Goal: Task Accomplishment & Management: Manage account settings

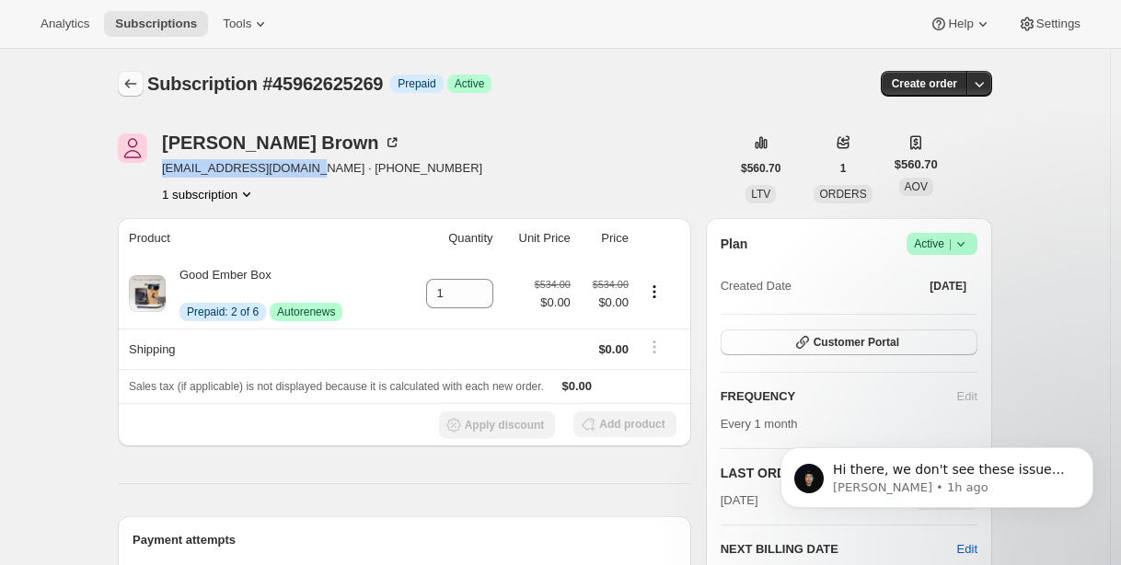
click at [135, 89] on icon "Subscriptions" at bounding box center [130, 84] width 18 height 18
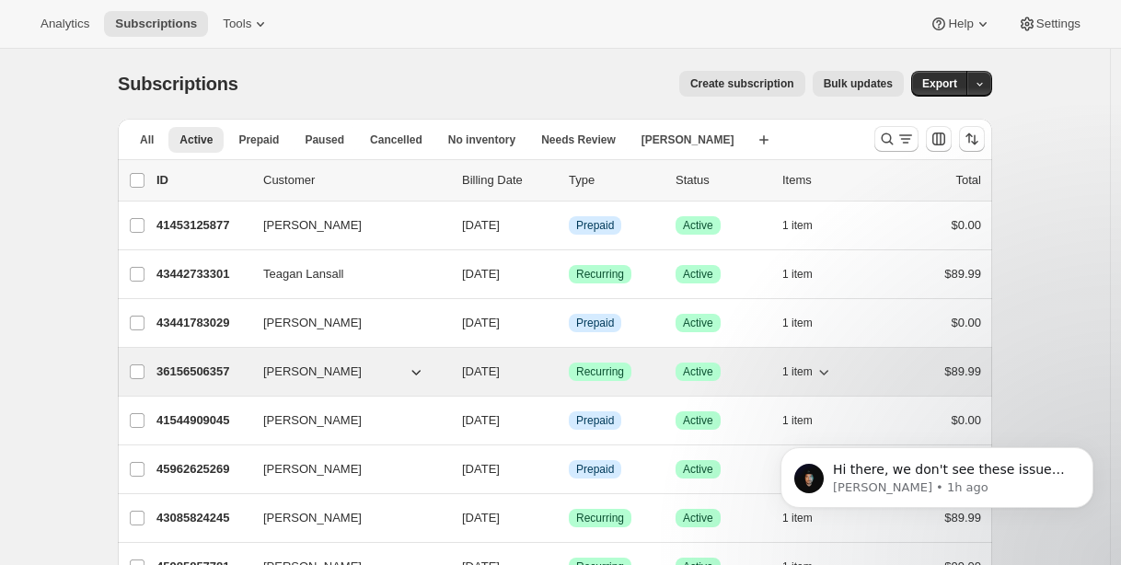
click at [192, 373] on p "36156506357" at bounding box center [202, 372] width 92 height 18
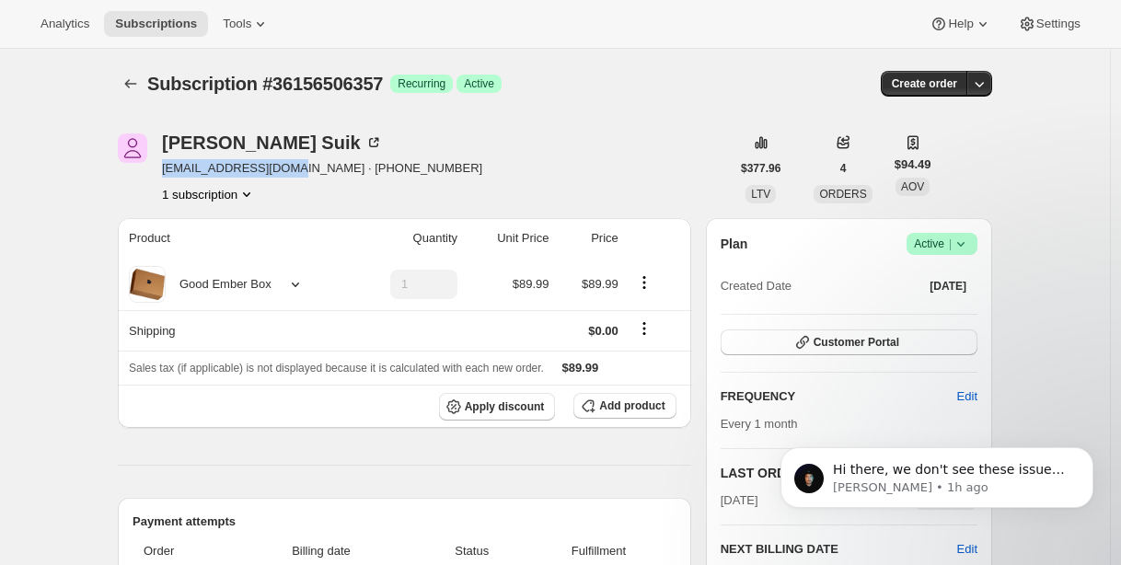
drag, startPoint x: 169, startPoint y: 170, endPoint x: 290, endPoint y: 172, distance: 120.5
click at [291, 172] on span "[EMAIL_ADDRESS][DOMAIN_NAME] · [PHONE_NUMBER]" at bounding box center [322, 168] width 320 height 18
copy span "[EMAIL_ADDRESS][DOMAIN_NAME]"
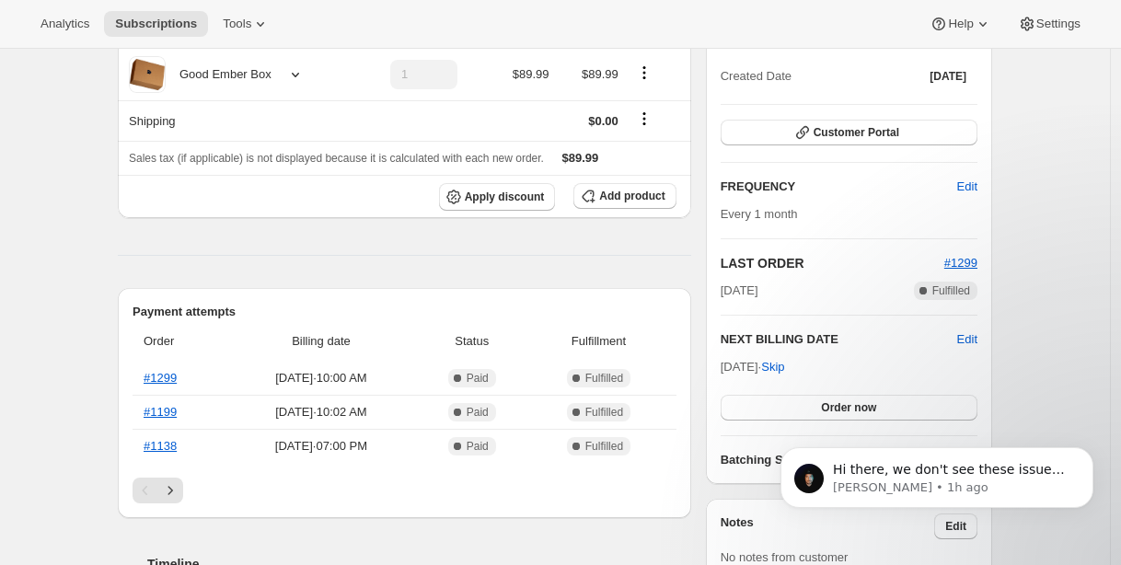
scroll to position [229, 0]
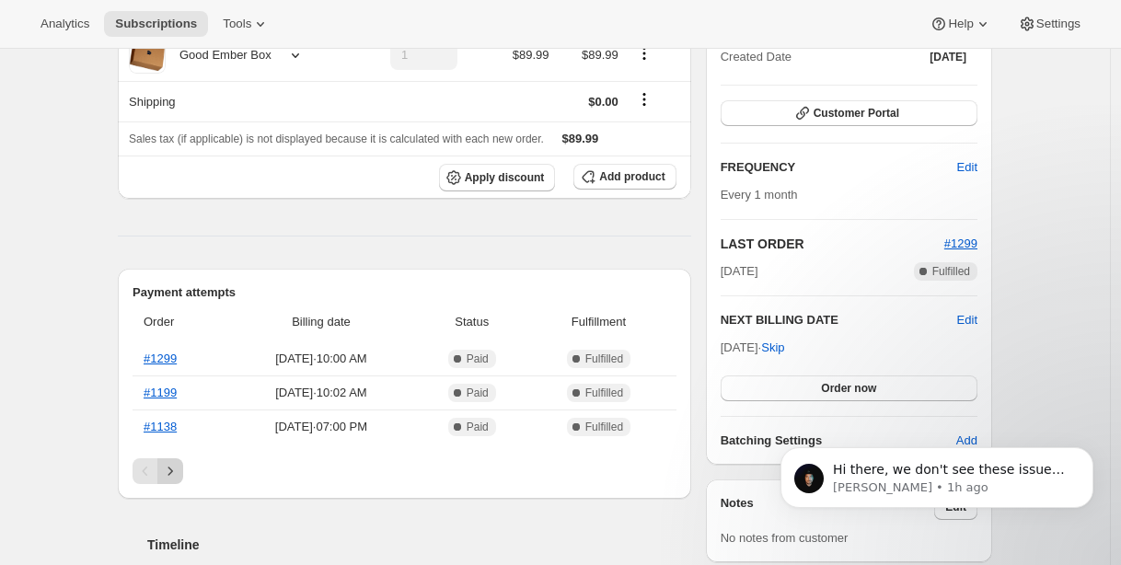
click at [179, 474] on icon "Next" at bounding box center [170, 471] width 18 height 18
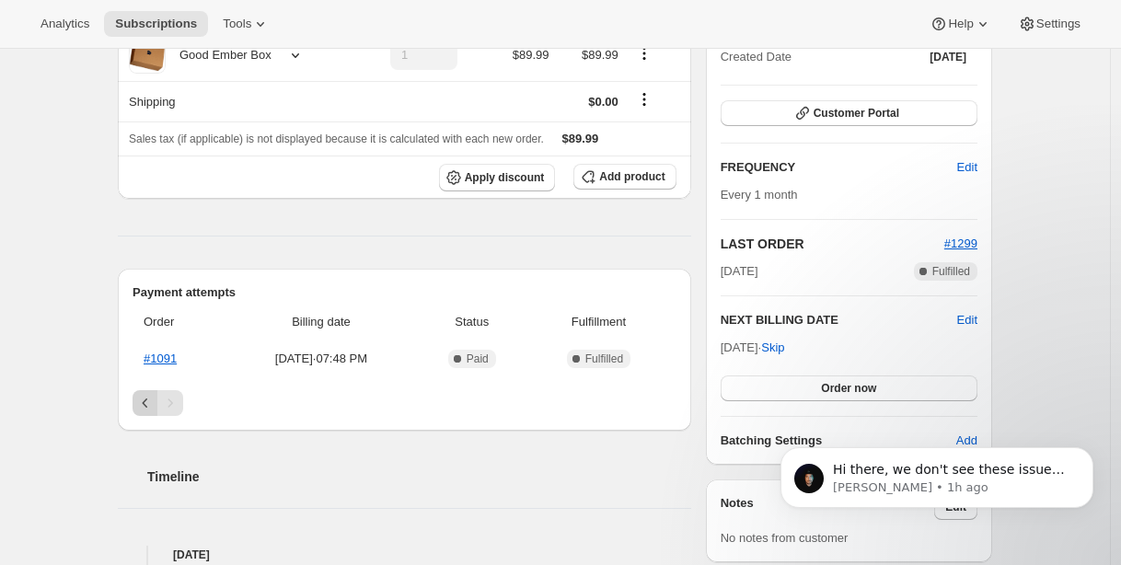
click at [155, 410] on button "Previous" at bounding box center [145, 403] width 26 height 26
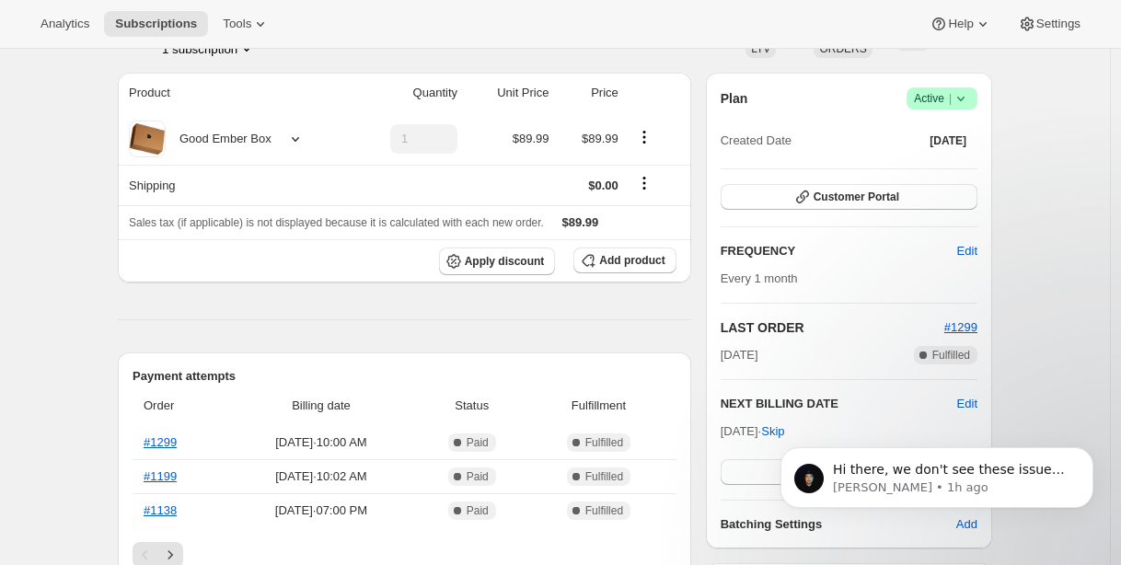
scroll to position [0, 0]
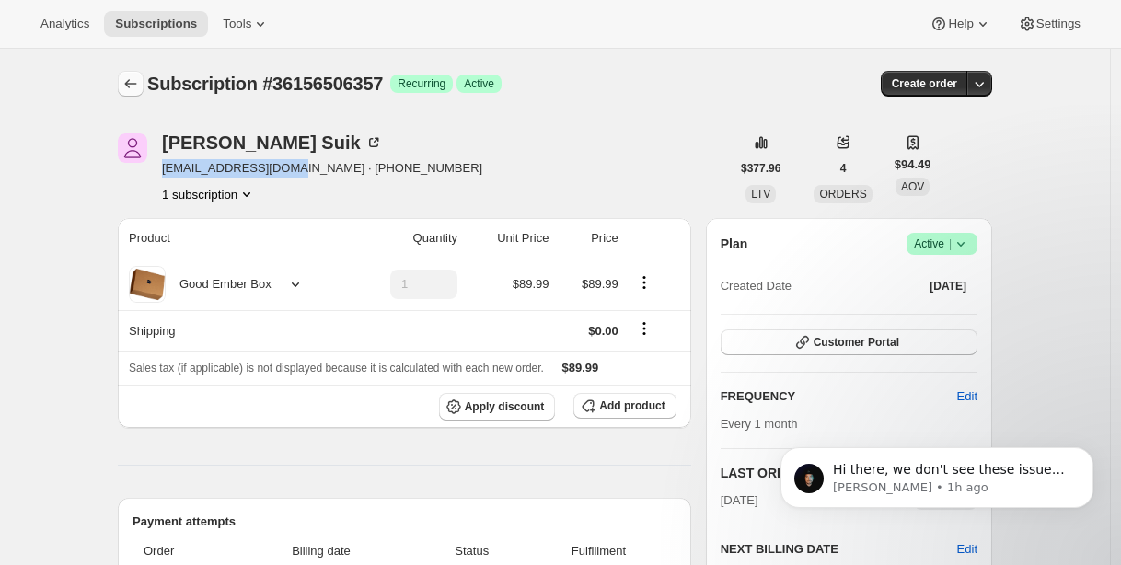
click at [131, 93] on button "Subscriptions" at bounding box center [131, 84] width 26 height 26
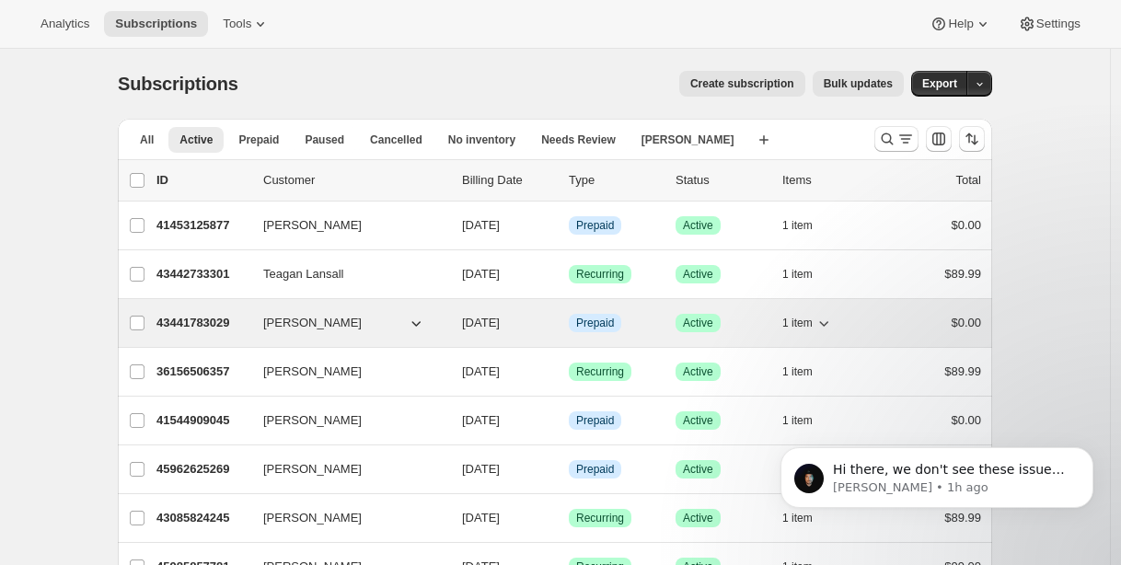
click at [221, 323] on p "43441783029" at bounding box center [202, 323] width 92 height 18
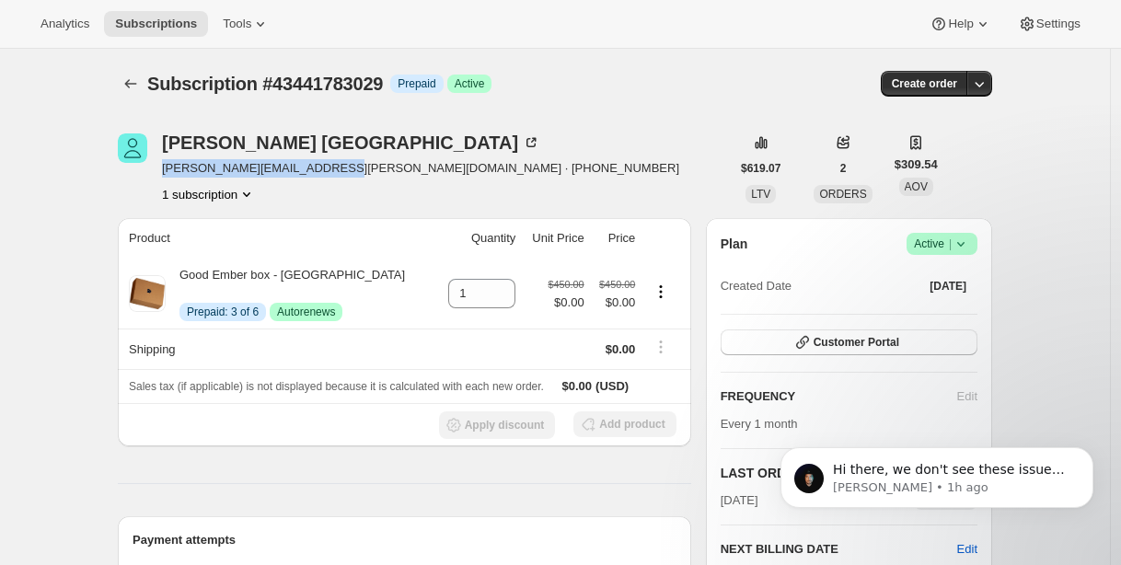
drag, startPoint x: 168, startPoint y: 166, endPoint x: 324, endPoint y: 167, distance: 155.5
click at [324, 167] on span "[PERSON_NAME][EMAIL_ADDRESS][PERSON_NAME][DOMAIN_NAME] · [PHONE_NUMBER]" at bounding box center [420, 168] width 517 height 18
copy span "[PERSON_NAME][EMAIL_ADDRESS][PERSON_NAME][DOMAIN_NAME]"
click at [132, 80] on icon "Subscriptions" at bounding box center [130, 84] width 18 height 18
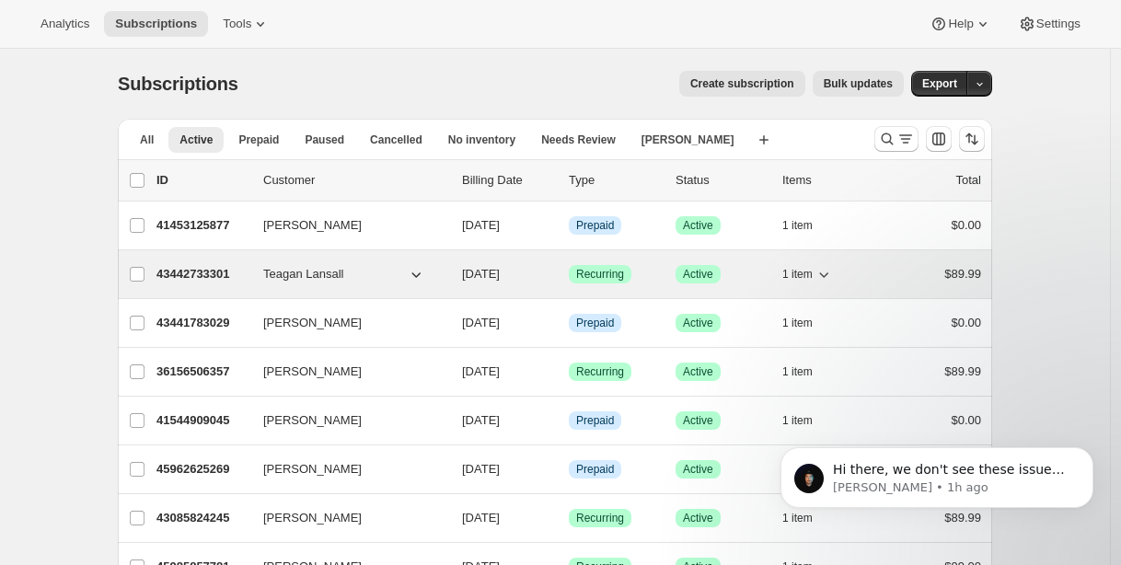
click at [216, 270] on p "43442733301" at bounding box center [202, 274] width 92 height 18
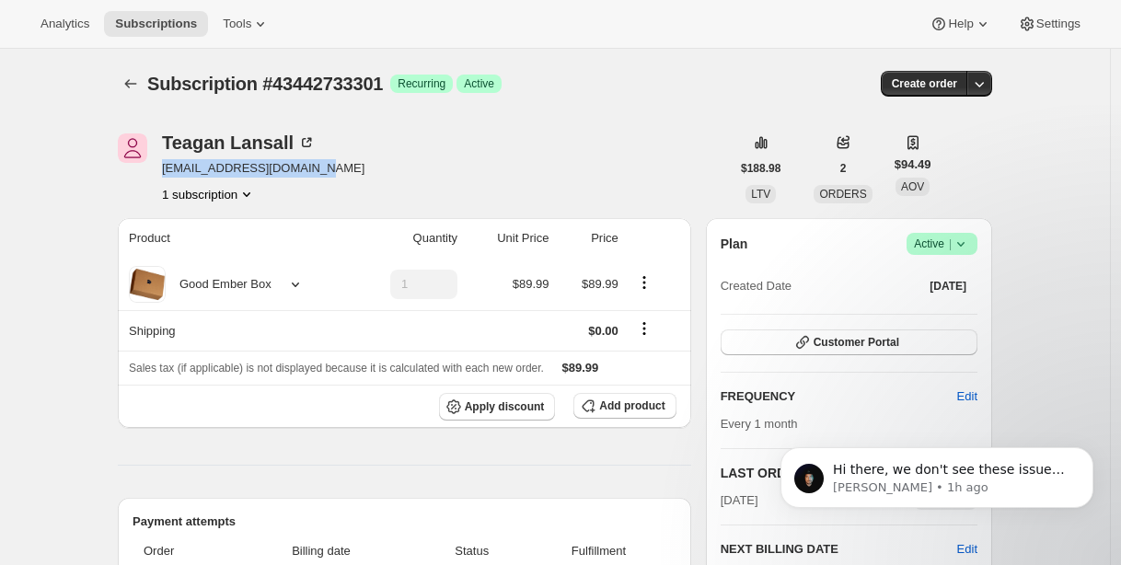
drag, startPoint x: 167, startPoint y: 169, endPoint x: 316, endPoint y: 175, distance: 148.2
click at [316, 175] on div "Teagan Lansall [EMAIL_ADDRESS][DOMAIN_NAME] 1 subscription" at bounding box center [424, 168] width 612 height 70
copy span "[EMAIL_ADDRESS][DOMAIN_NAME]"
click at [140, 83] on icon "Subscriptions" at bounding box center [130, 84] width 18 height 18
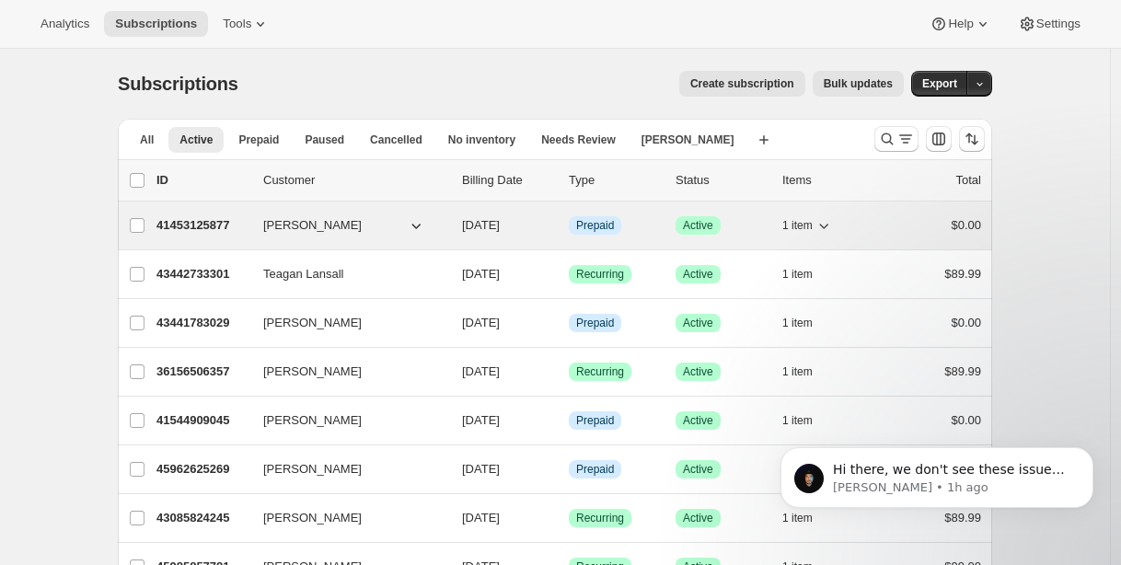
click at [204, 229] on p "41453125877" at bounding box center [202, 225] width 92 height 18
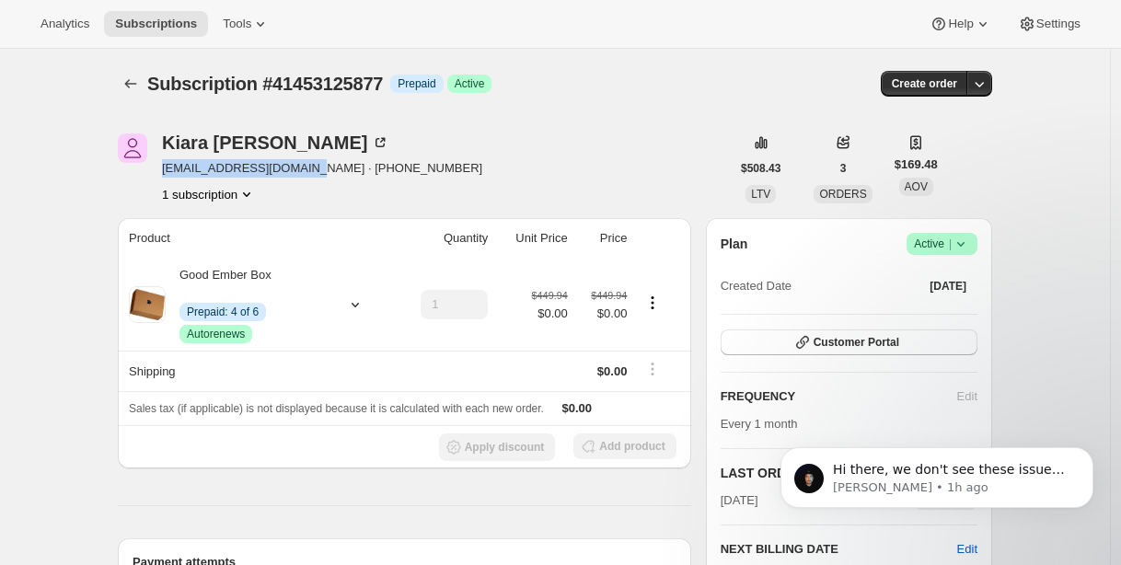
drag, startPoint x: 167, startPoint y: 167, endPoint x: 313, endPoint y: 167, distance: 146.3
click at [314, 167] on span "[EMAIL_ADDRESS][DOMAIN_NAME] · [PHONE_NUMBER]" at bounding box center [322, 168] width 320 height 18
copy span "[EMAIL_ADDRESS][DOMAIN_NAME]"
click at [140, 86] on icon "Subscriptions" at bounding box center [130, 84] width 18 height 18
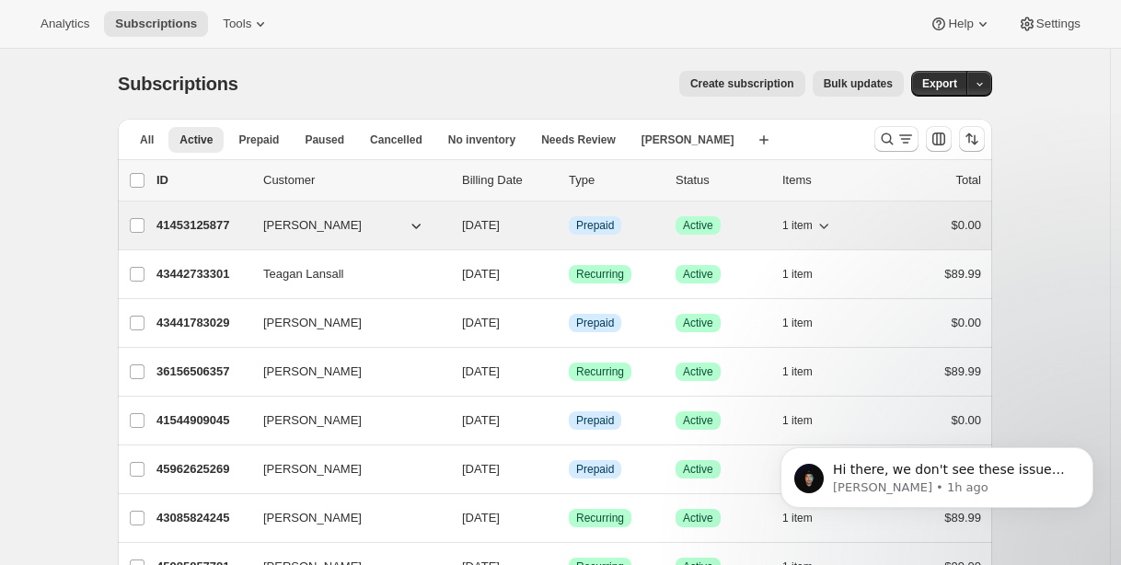
click at [211, 228] on p "41453125877" at bounding box center [202, 225] width 92 height 18
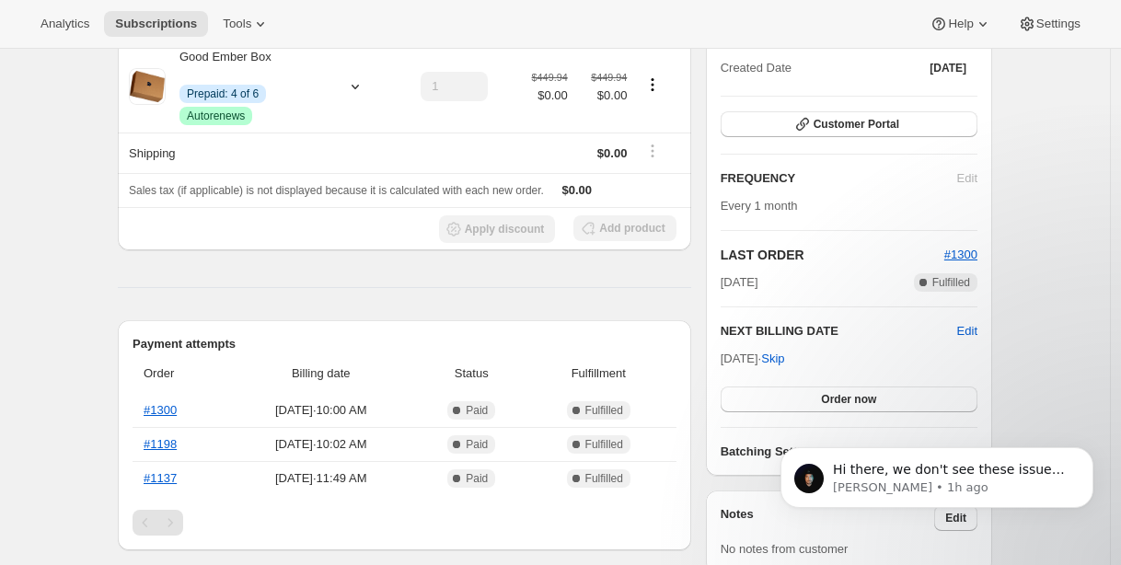
scroll to position [280, 0]
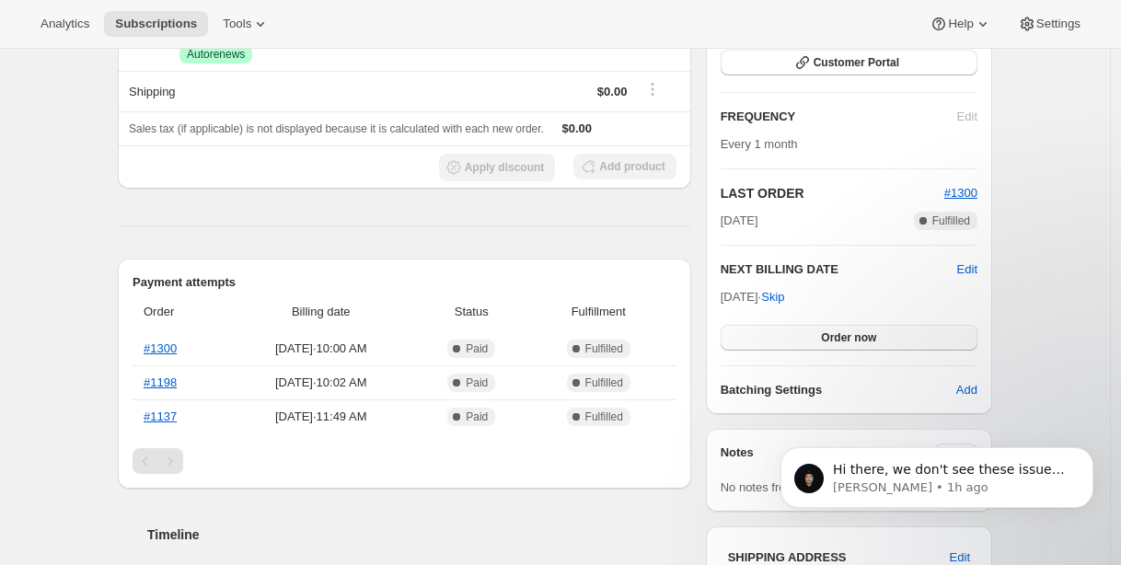
click at [854, 334] on span "Order now" at bounding box center [848, 337] width 55 height 15
click at [854, 334] on span "Click to confirm" at bounding box center [849, 337] width 84 height 15
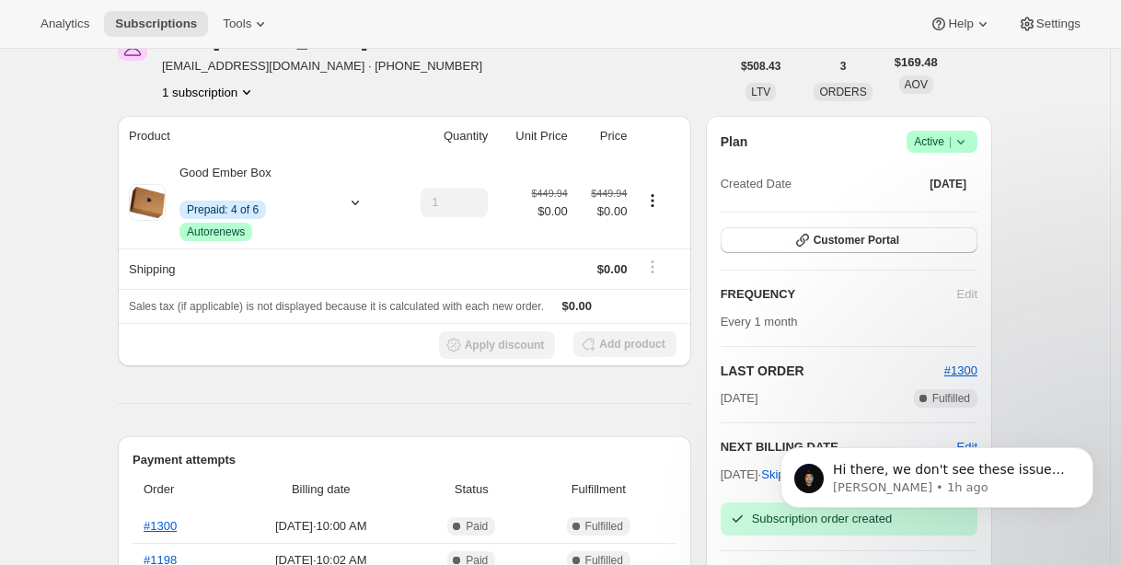
scroll to position [0, 0]
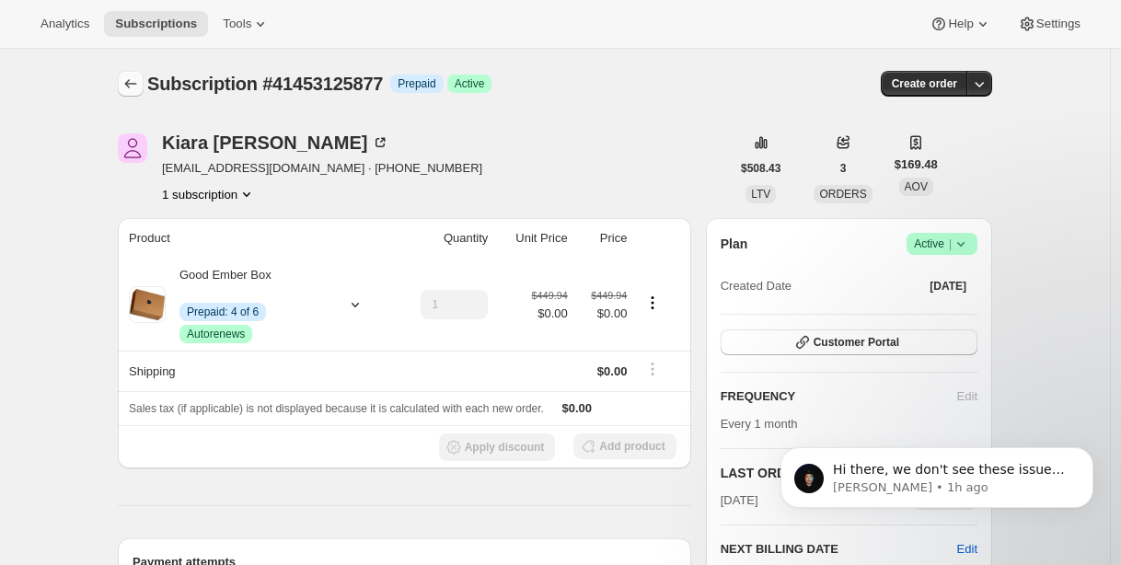
click at [135, 85] on icon "Subscriptions" at bounding box center [130, 84] width 18 height 18
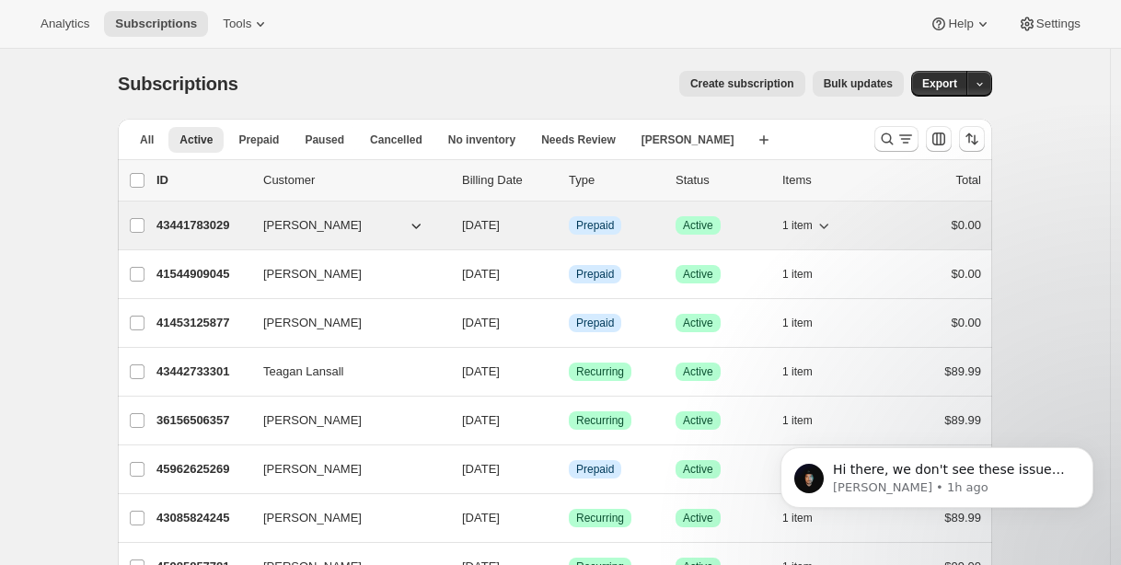
click at [198, 223] on p "43441783029" at bounding box center [202, 225] width 92 height 18
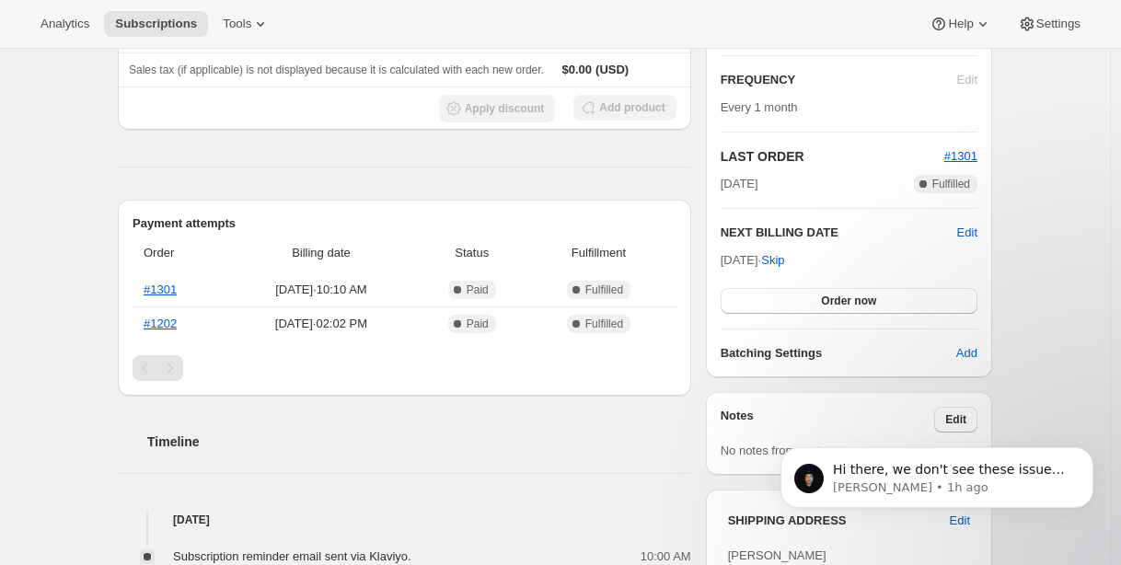
scroll to position [480, 0]
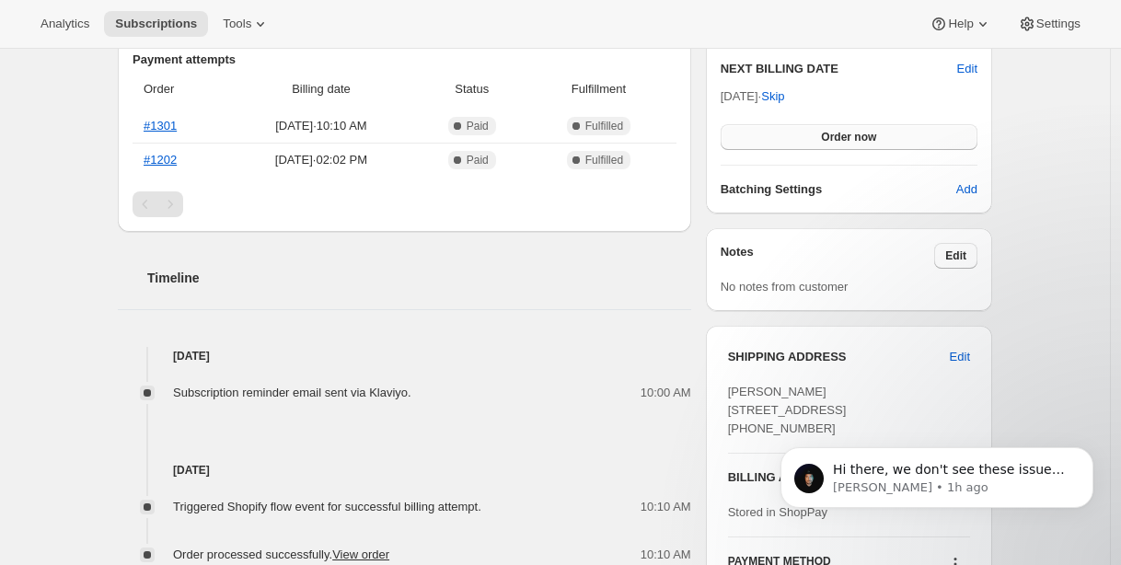
click at [804, 140] on button "Order now" at bounding box center [848, 137] width 257 height 26
click at [804, 140] on button "Click to confirm" at bounding box center [848, 137] width 257 height 26
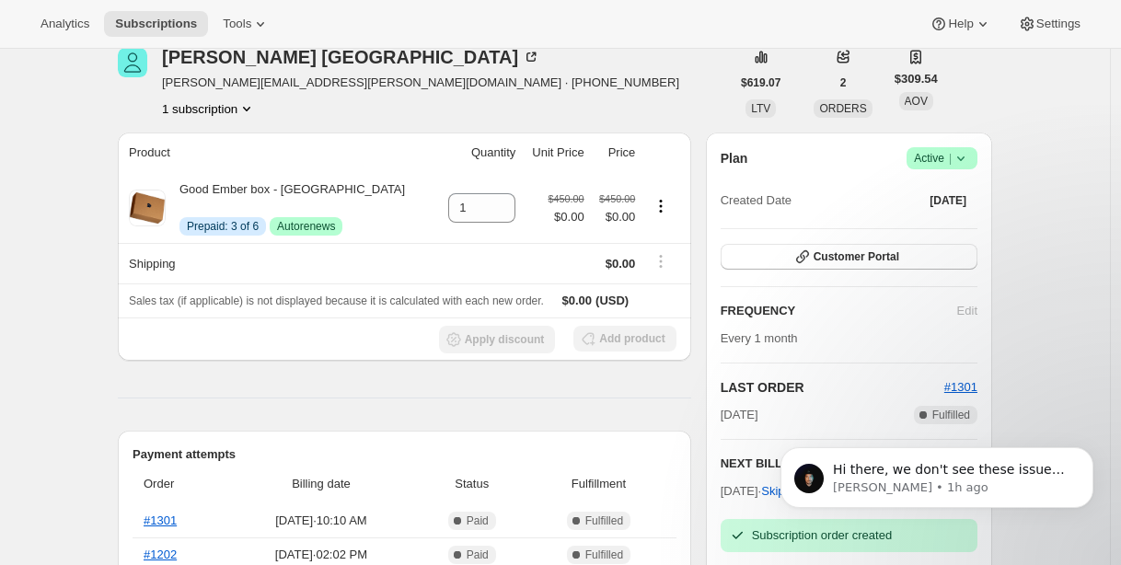
scroll to position [0, 0]
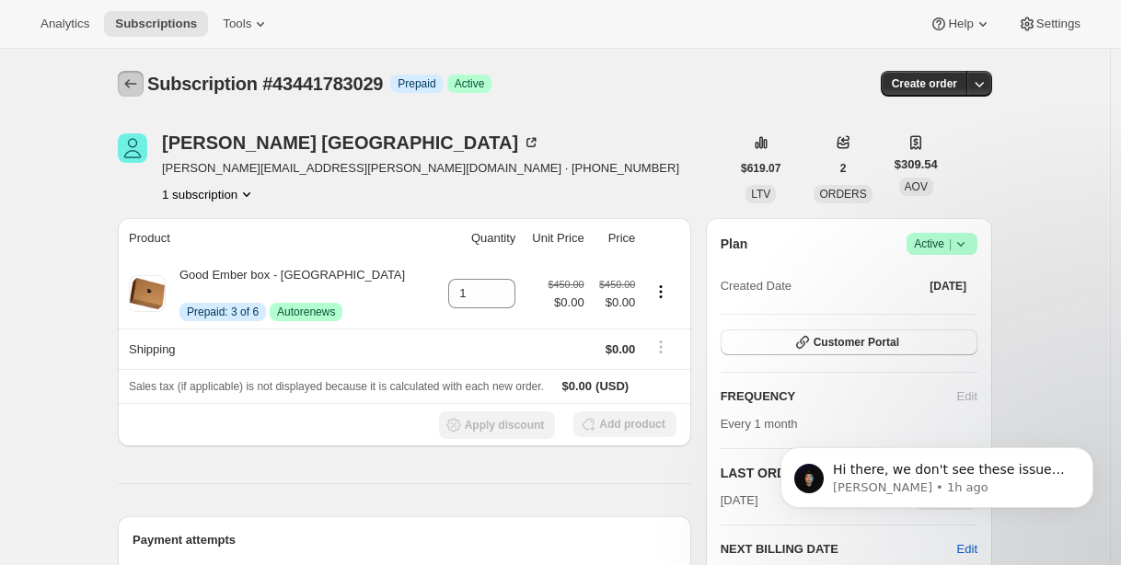
click at [129, 89] on icon "Subscriptions" at bounding box center [130, 84] width 18 height 18
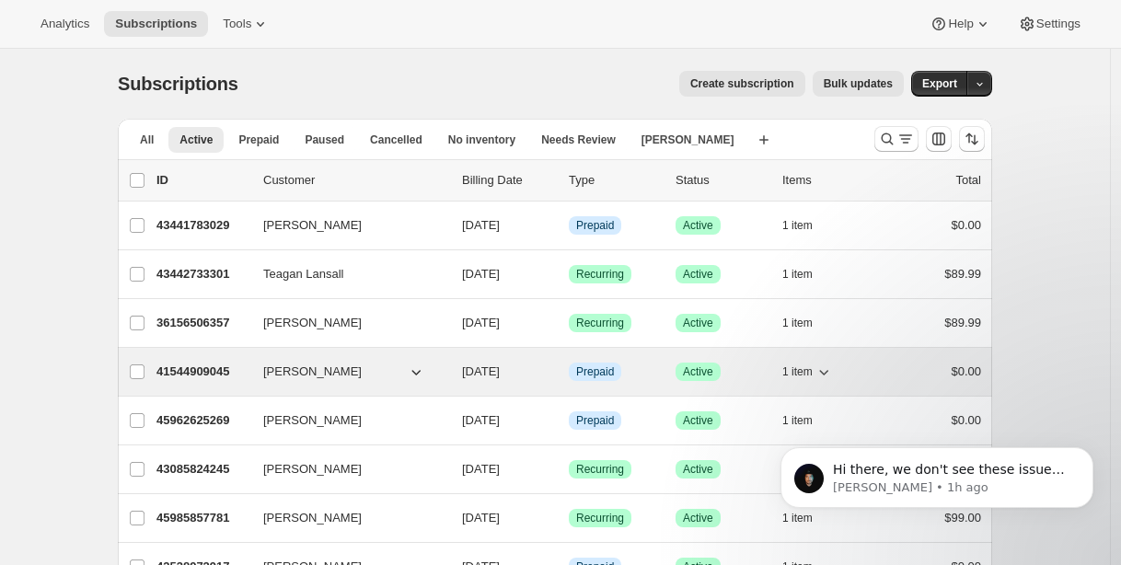
click at [200, 372] on p "41544909045" at bounding box center [202, 372] width 92 height 18
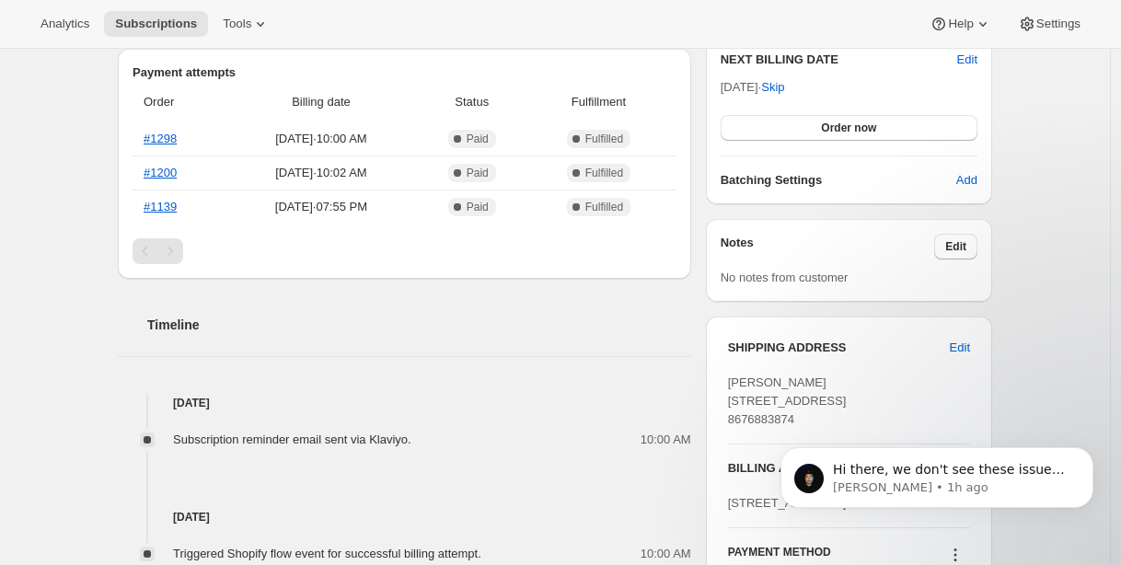
scroll to position [444, 0]
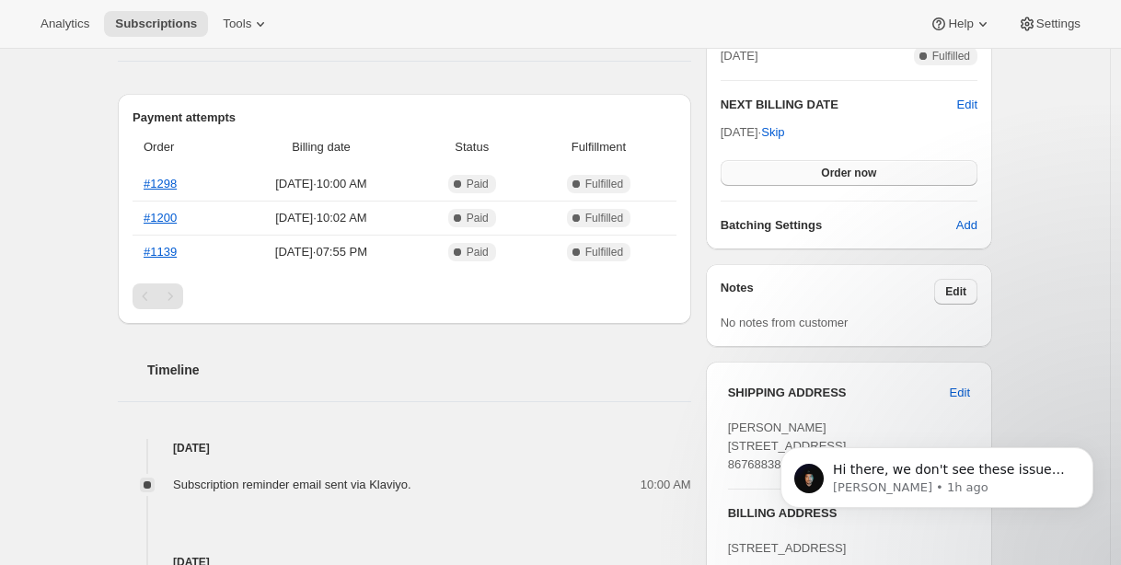
click at [816, 172] on button "Order now" at bounding box center [848, 173] width 257 height 26
click at [816, 174] on span "Click to confirm" at bounding box center [849, 173] width 84 height 15
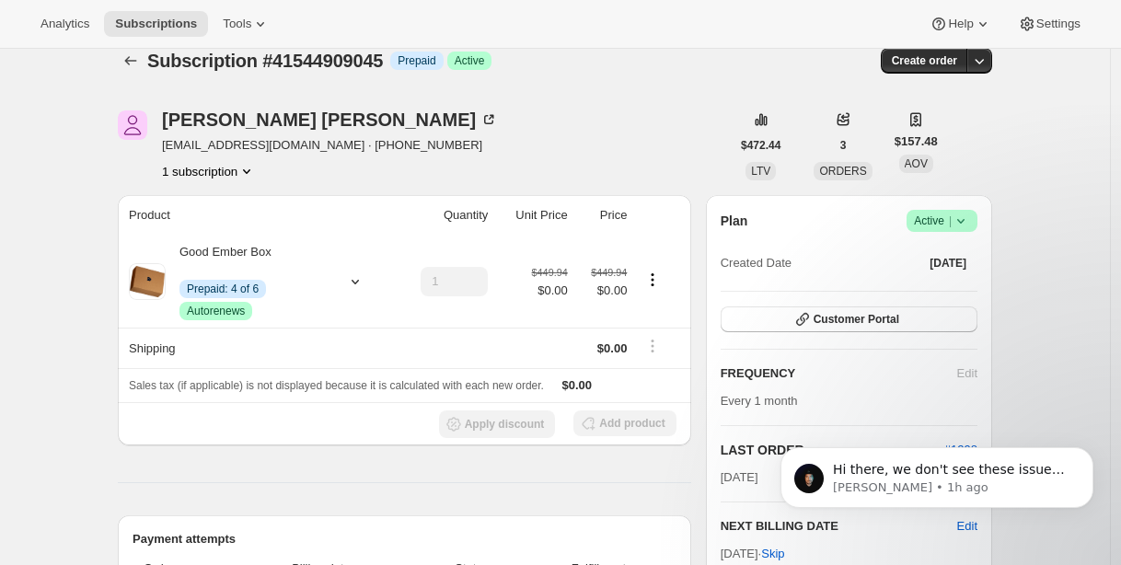
scroll to position [0, 0]
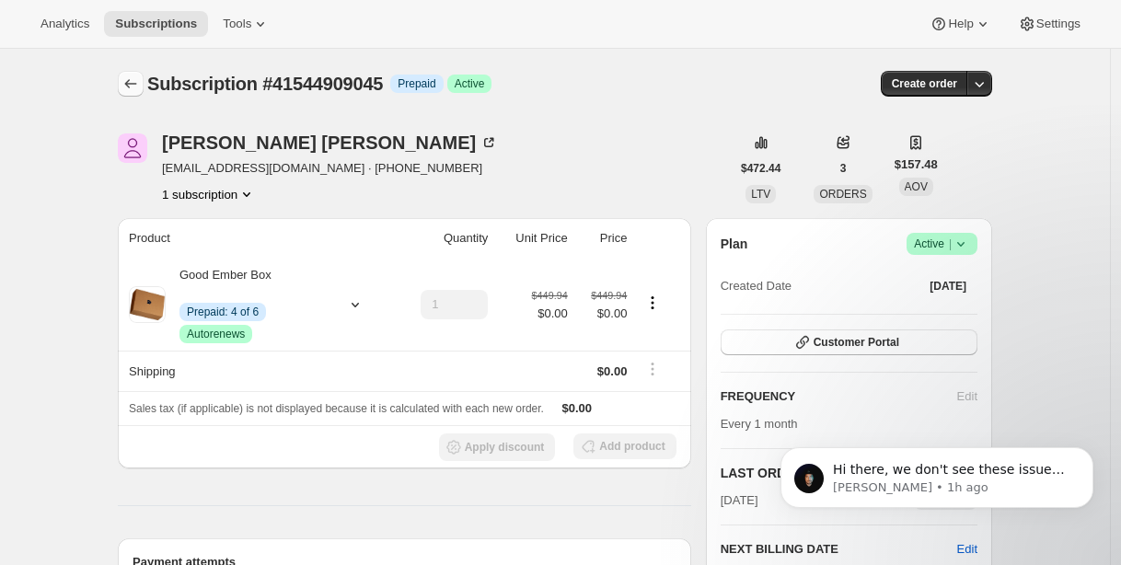
click at [140, 85] on icon "Subscriptions" at bounding box center [130, 84] width 18 height 18
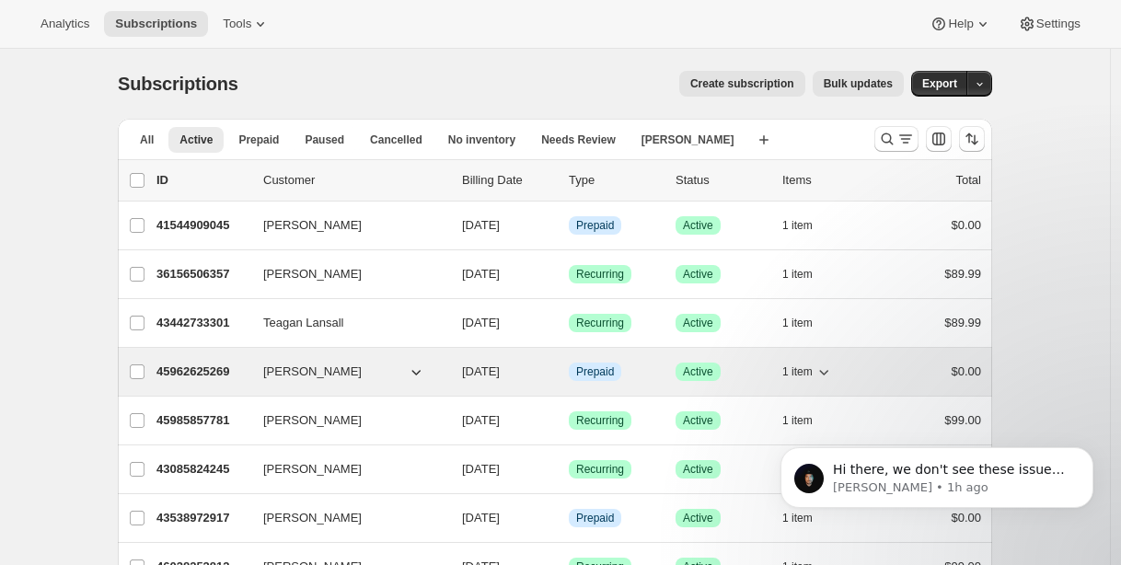
click at [213, 374] on p "45962625269" at bounding box center [202, 372] width 92 height 18
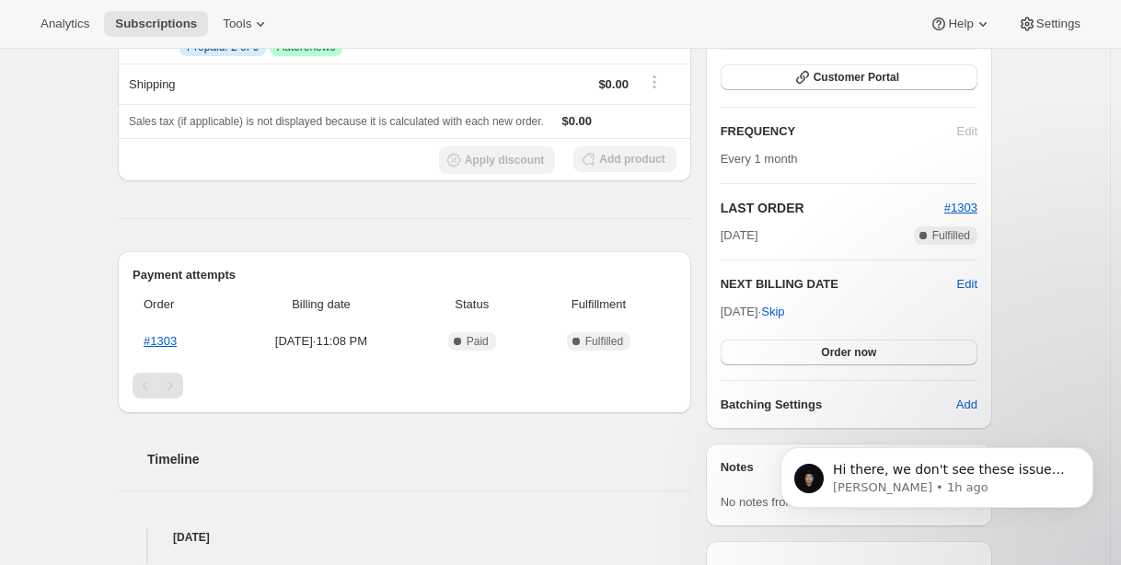
scroll to position [283, 0]
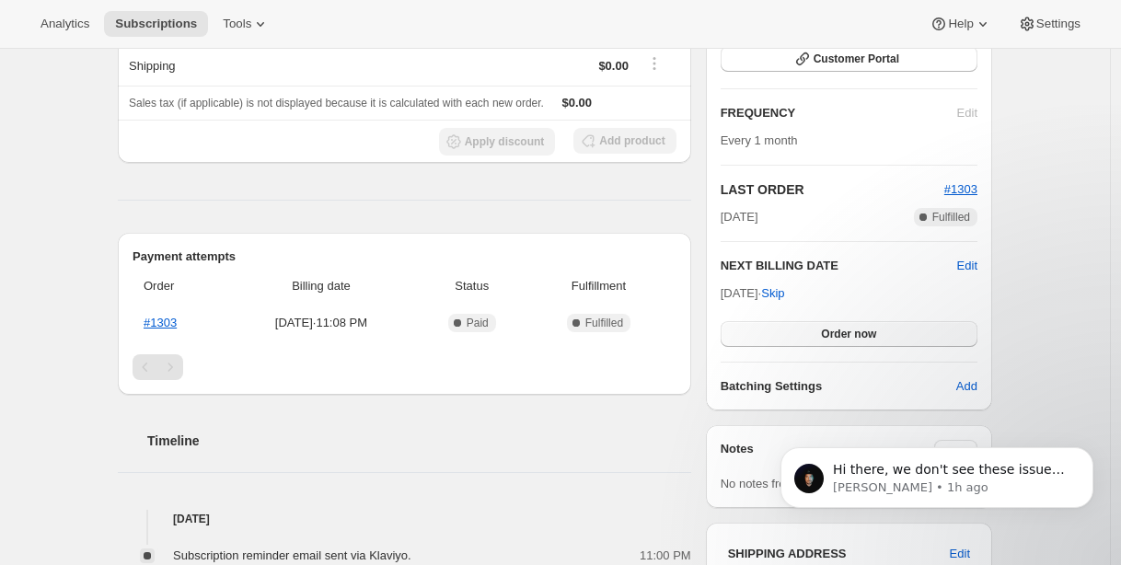
click at [793, 336] on button "Order now" at bounding box center [848, 334] width 257 height 26
click at [793, 336] on button "Click to confirm" at bounding box center [848, 334] width 257 height 26
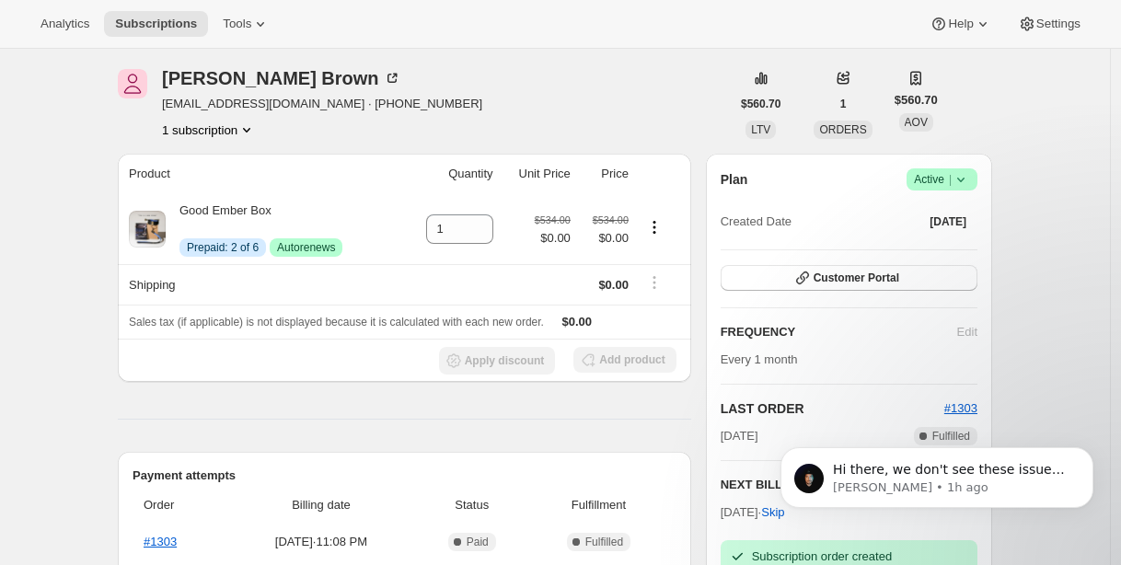
scroll to position [0, 0]
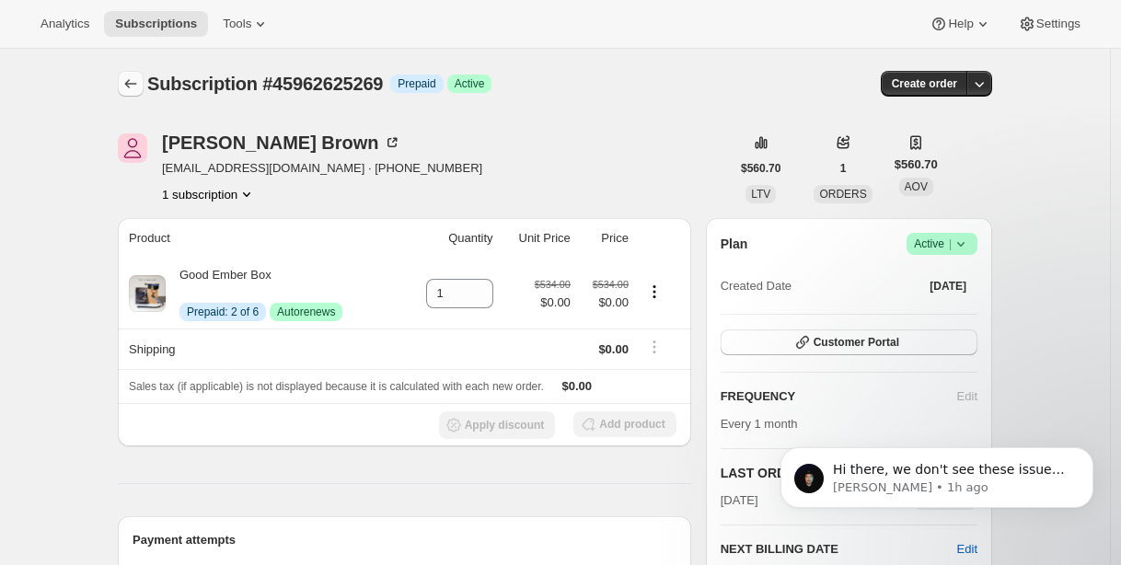
click at [137, 86] on icon "Subscriptions" at bounding box center [130, 84] width 18 height 18
